Goal: Task Accomplishment & Management: Manage account settings

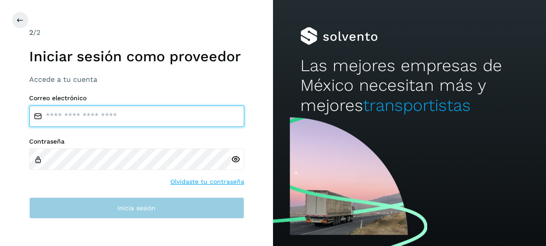
type input "**********"
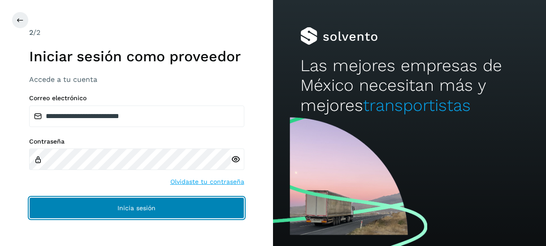
click at [148, 207] on span "Inicia sesión" at bounding box center [136, 208] width 38 height 6
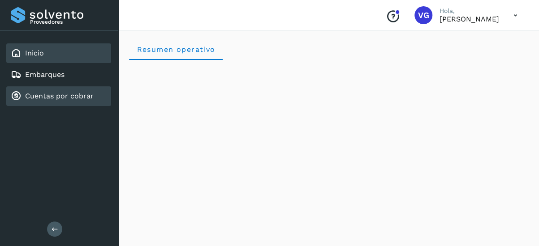
click at [69, 101] on div "Cuentas por cobrar" at bounding box center [52, 96] width 83 height 11
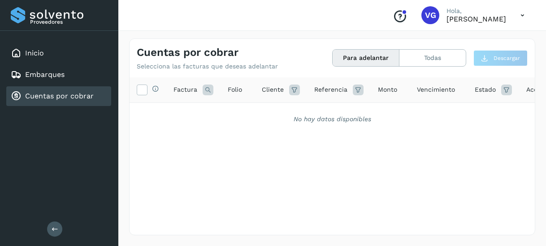
click at [360, 61] on button "Para adelantar" at bounding box center [366, 58] width 67 height 17
click at [369, 59] on button "Para adelantar" at bounding box center [366, 58] width 67 height 17
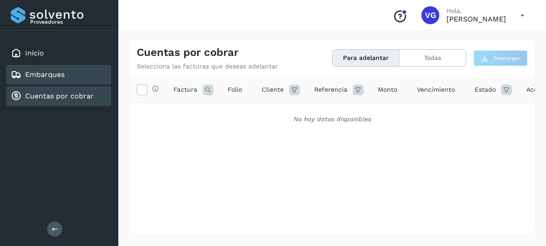
click at [59, 77] on link "Embarques" at bounding box center [44, 74] width 39 height 9
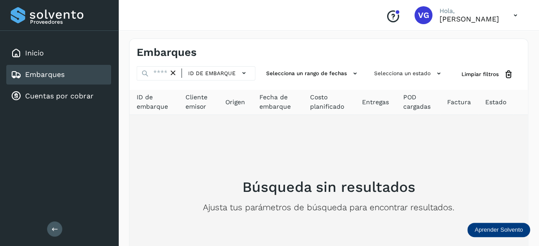
click at [381, 161] on div "Búsqueda sin resultados Ajusta tus parámetros de búsqueda para encontrar result…" at bounding box center [329, 196] width 384 height 148
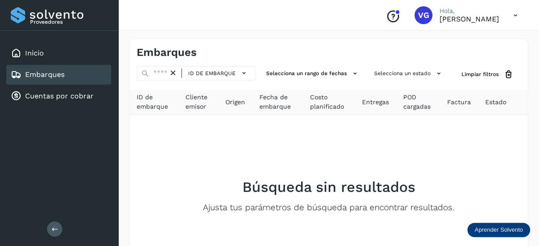
click at [389, 23] on div "Conoce nuestros beneficios VG Hola, [PERSON_NAME]" at bounding box center [452, 15] width 146 height 21
click at [418, 15] on span "VG" at bounding box center [423, 15] width 11 height 0
click at [440, 19] on p "[PERSON_NAME]" at bounding box center [470, 19] width 60 height 9
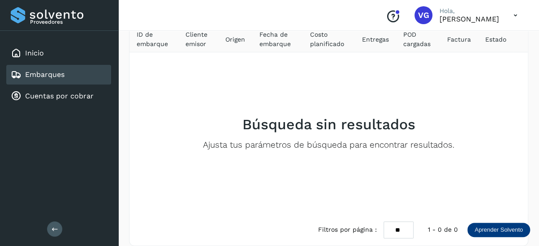
scroll to position [73, 0]
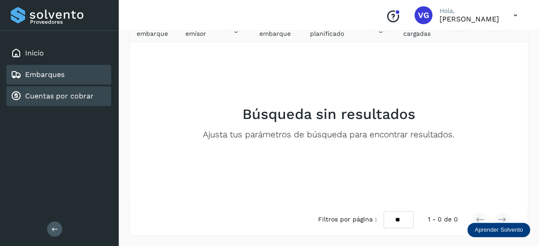
click at [74, 102] on div "Cuentas por cobrar" at bounding box center [58, 96] width 105 height 20
